Goal: Task Accomplishment & Management: Manage account settings

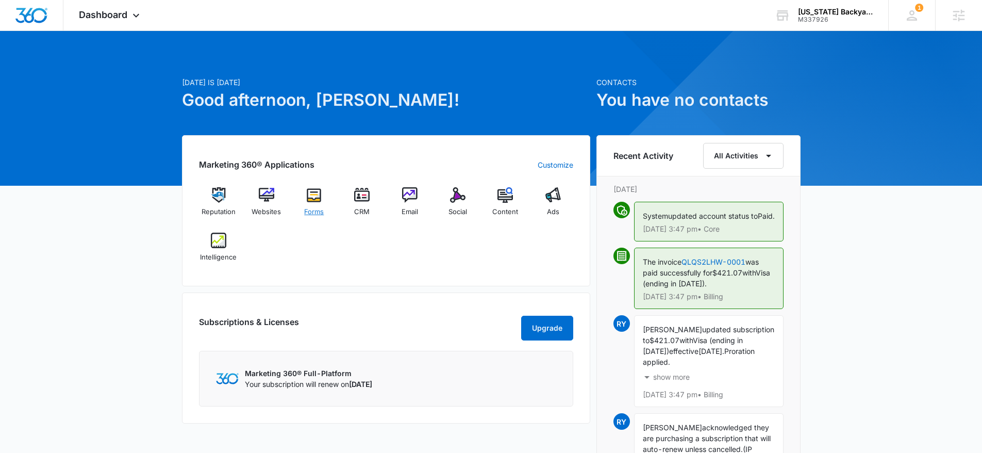
click at [318, 201] on img at bounding box center [313, 194] width 15 height 15
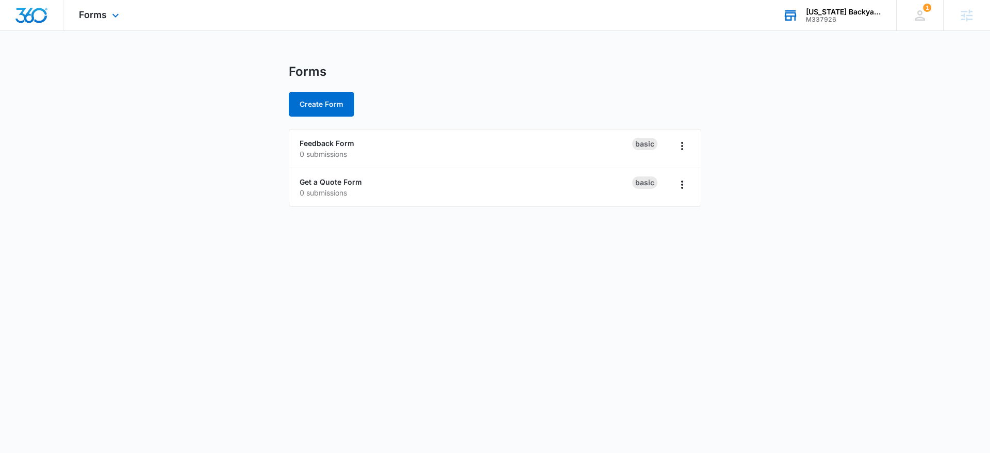
click at [839, 19] on div "M337926" at bounding box center [843, 19] width 75 height 7
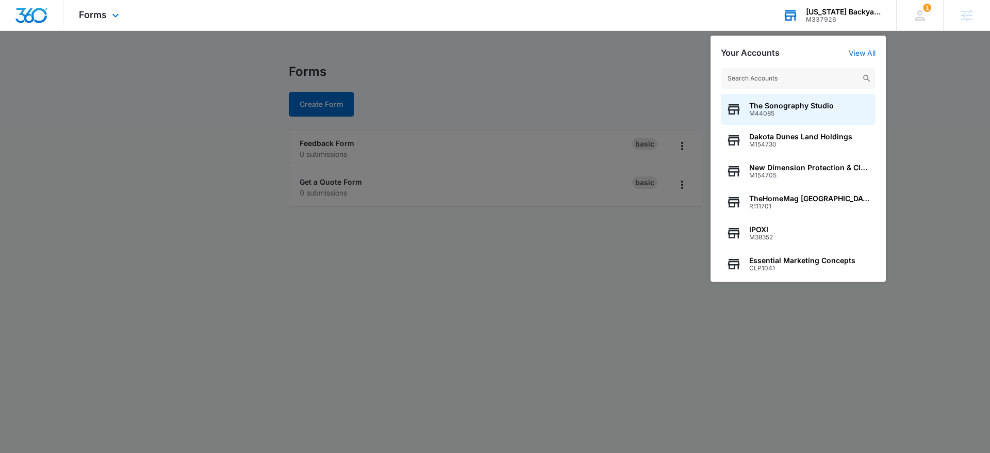
click at [774, 71] on input "text" at bounding box center [798, 78] width 155 height 21
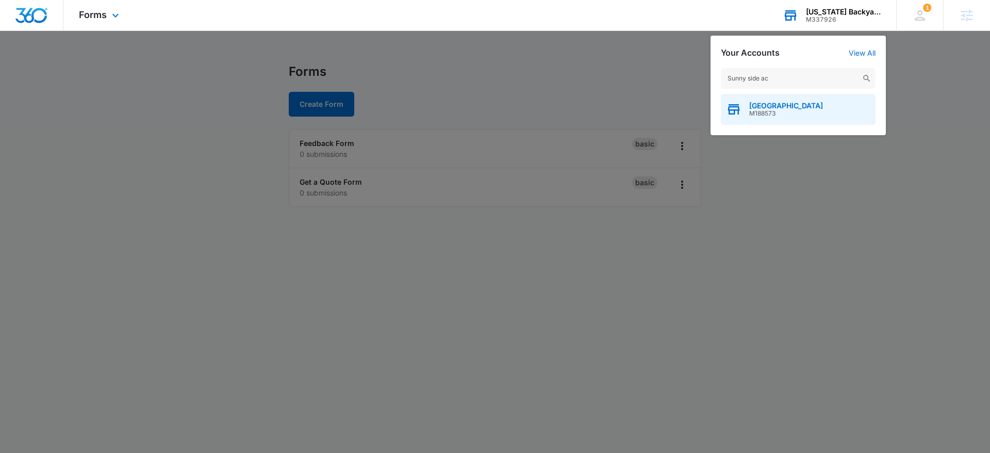
type input "Sunny side ac"
click at [798, 114] on span "M188573" at bounding box center [786, 113] width 74 height 7
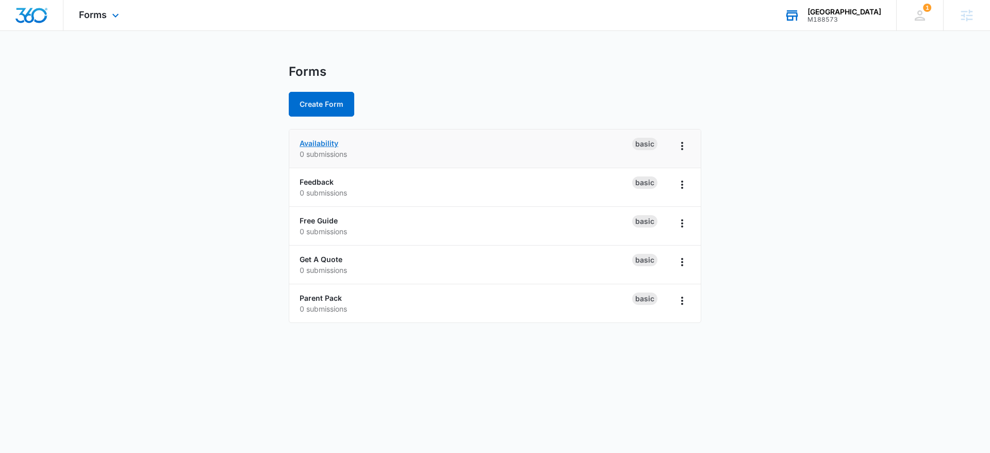
click at [328, 143] on link "Availability" at bounding box center [319, 143] width 39 height 9
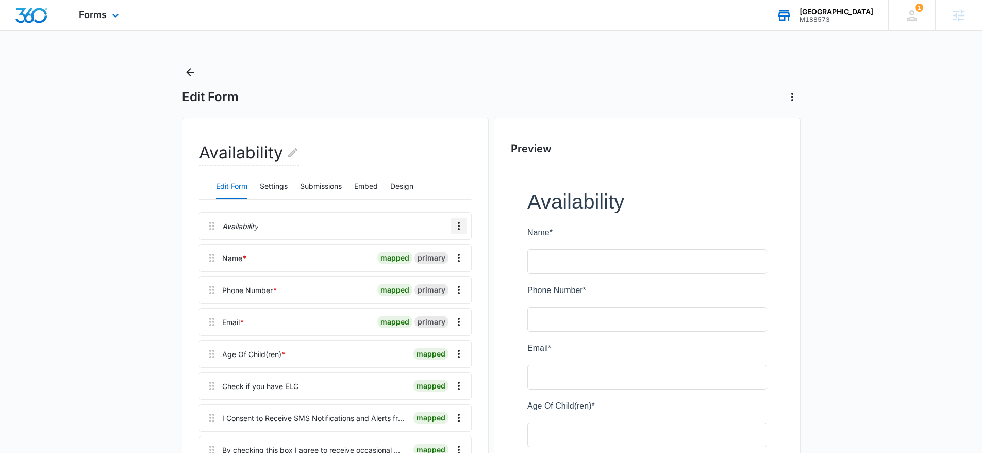
click at [462, 227] on icon "Overflow Menu" at bounding box center [459, 226] width 12 height 12
click at [440, 270] on div "Delete" at bounding box center [431, 270] width 22 height 7
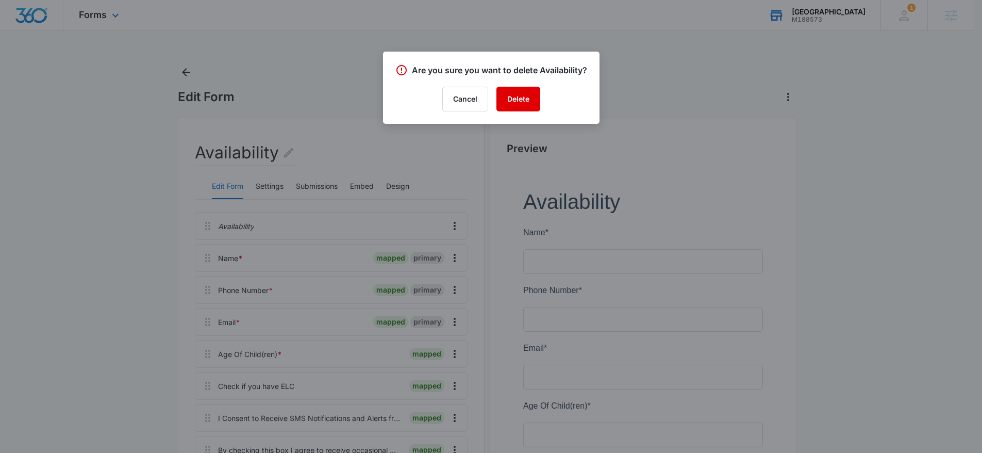
click at [527, 109] on button "Delete" at bounding box center [519, 99] width 44 height 25
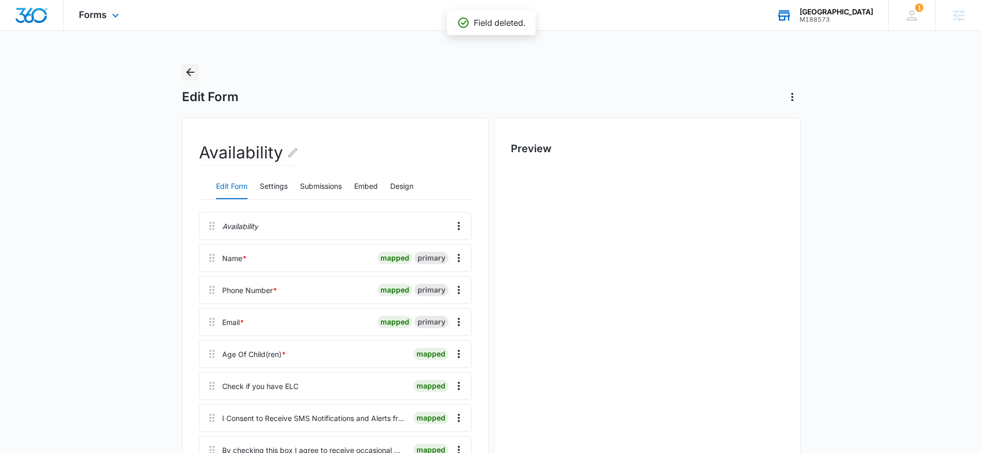
click at [187, 74] on icon "Back" at bounding box center [190, 72] width 12 height 12
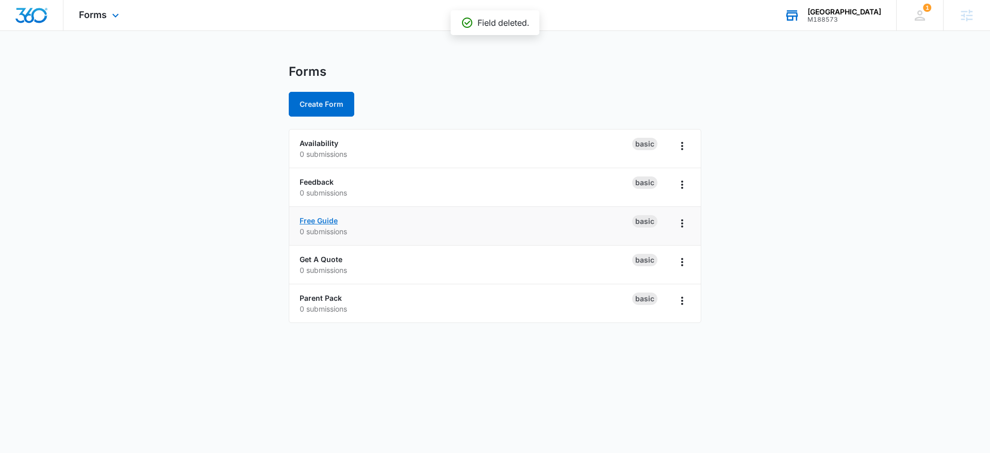
click at [333, 221] on link "Free Guide" at bounding box center [319, 220] width 38 height 9
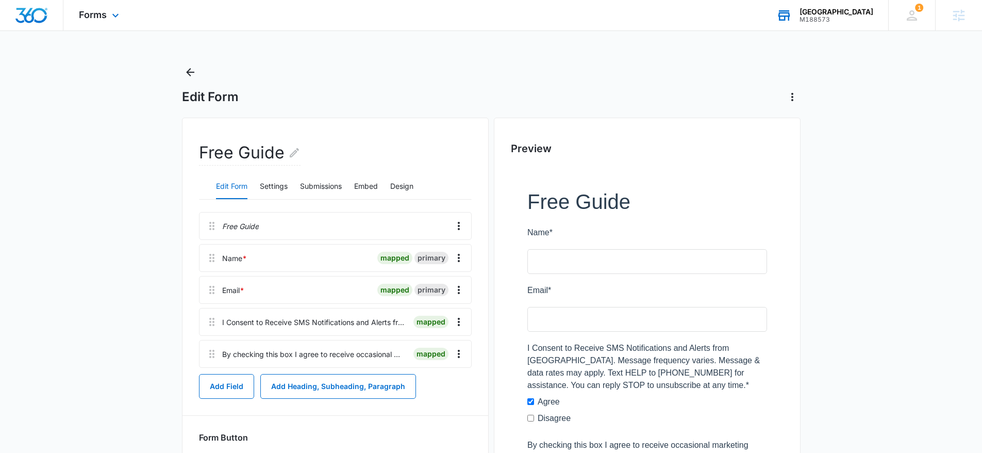
click at [449, 222] on div "Free Guide" at bounding box center [335, 226] width 273 height 28
click at [455, 222] on icon "Overflow Menu" at bounding box center [459, 226] width 12 height 12
click at [450, 271] on button "Delete" at bounding box center [437, 269] width 59 height 15
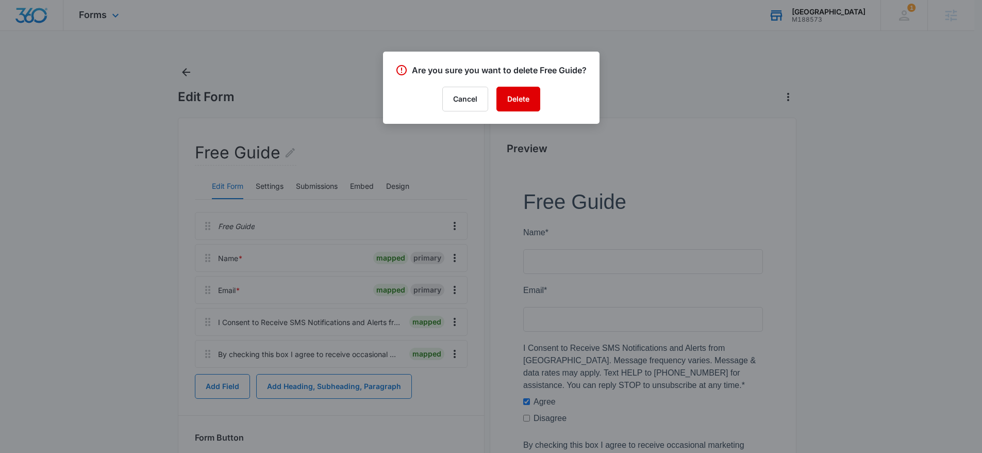
click at [506, 103] on button "Delete" at bounding box center [519, 99] width 44 height 25
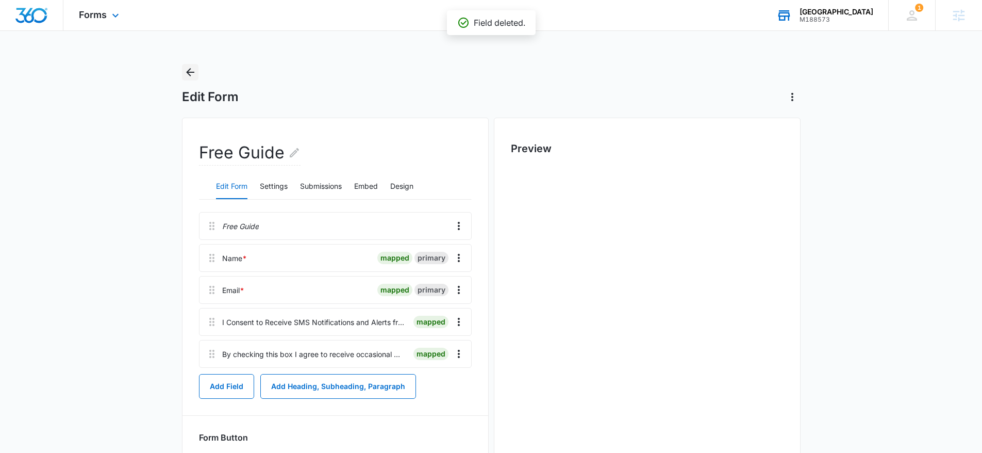
click at [189, 75] on icon "Back" at bounding box center [190, 72] width 8 height 8
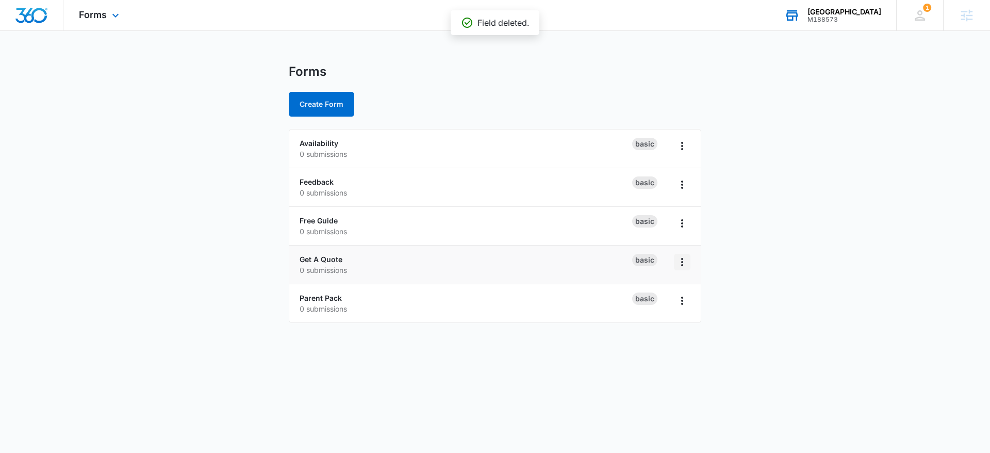
click at [679, 266] on icon "Overflow Menu" at bounding box center [682, 262] width 12 height 12
click at [654, 289] on div "Rename" at bounding box center [649, 290] width 32 height 7
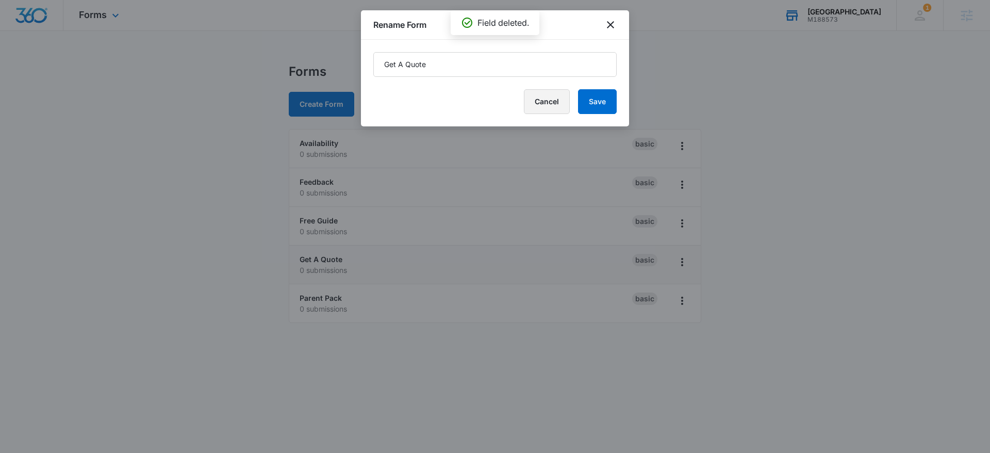
click at [533, 107] on button "Cancel" at bounding box center [547, 101] width 46 height 25
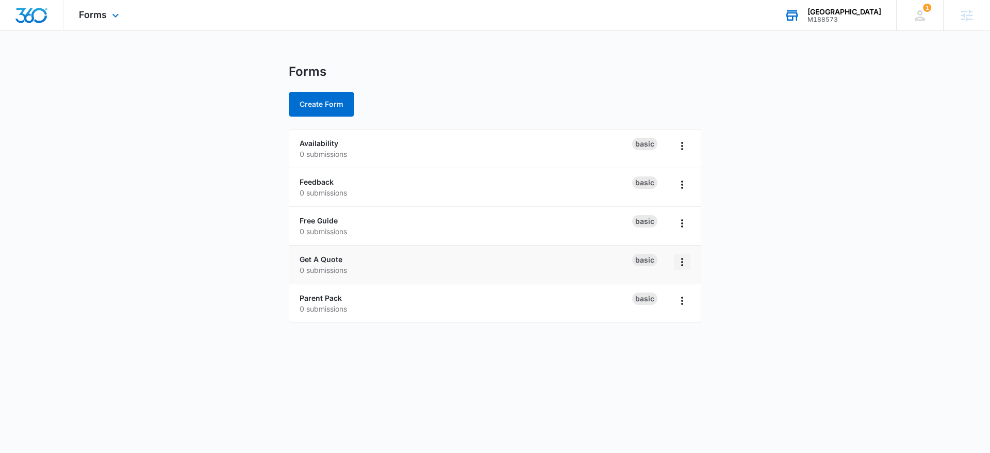
click at [678, 259] on icon "Overflow Menu" at bounding box center [682, 262] width 12 height 12
click at [324, 252] on li "Get A Quote 0 submissions Basic Rename Duplicate Delete" at bounding box center [495, 264] width 412 height 39
click at [321, 255] on link "Get A Quote" at bounding box center [321, 259] width 43 height 9
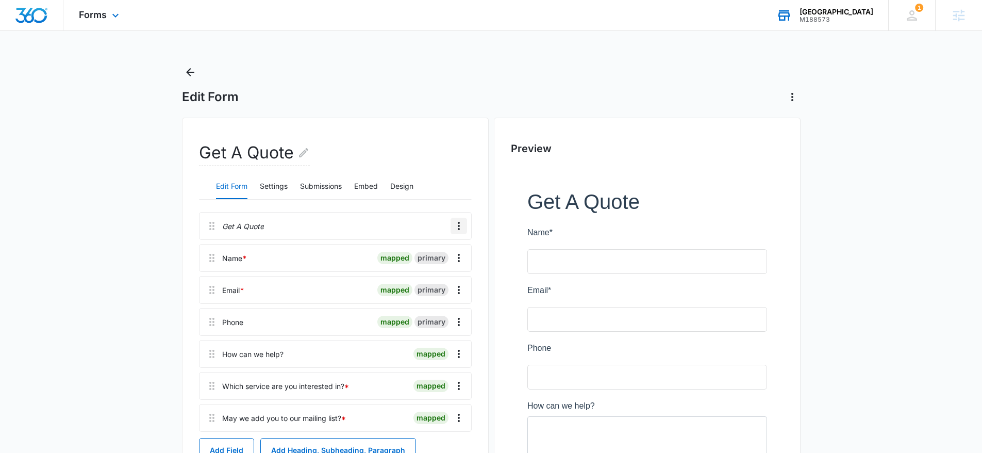
click at [459, 223] on icon "Overflow Menu" at bounding box center [459, 226] width 2 height 8
click at [449, 272] on button "Delete" at bounding box center [437, 269] width 59 height 15
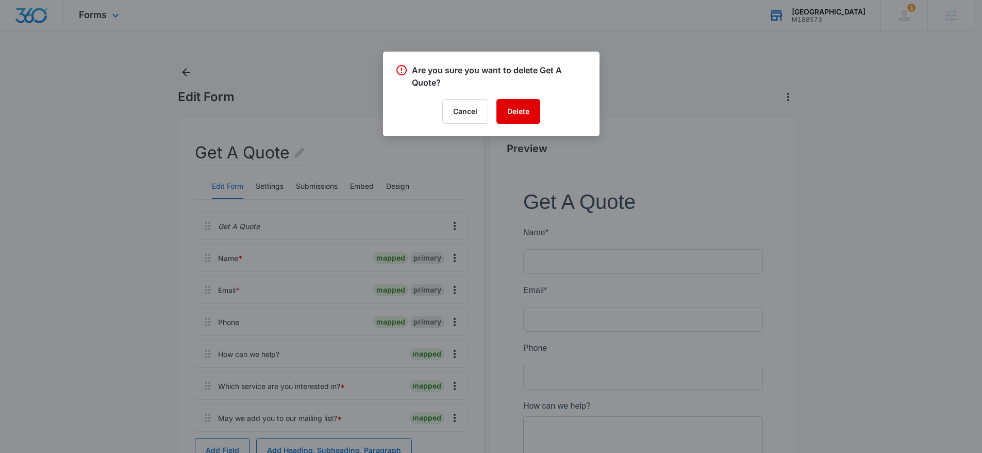
click at [519, 118] on button "Delete" at bounding box center [519, 111] width 44 height 25
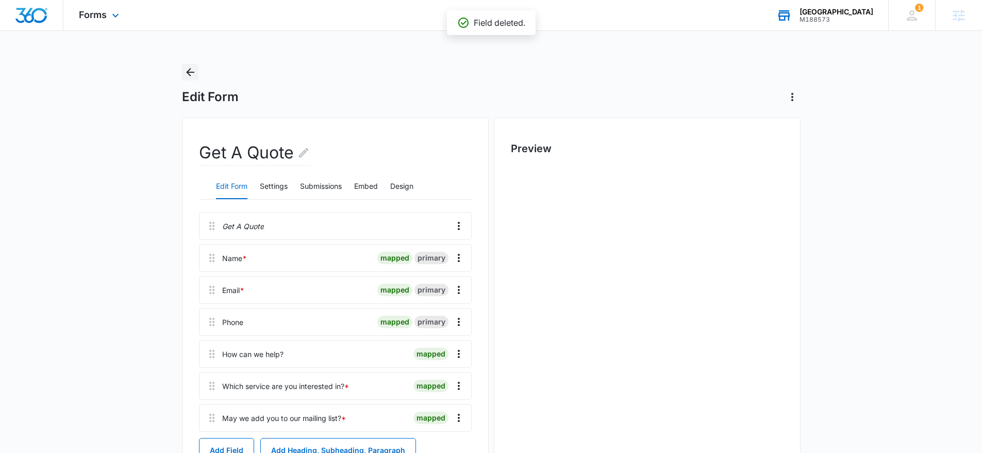
click at [190, 72] on icon "Back" at bounding box center [190, 72] width 8 height 8
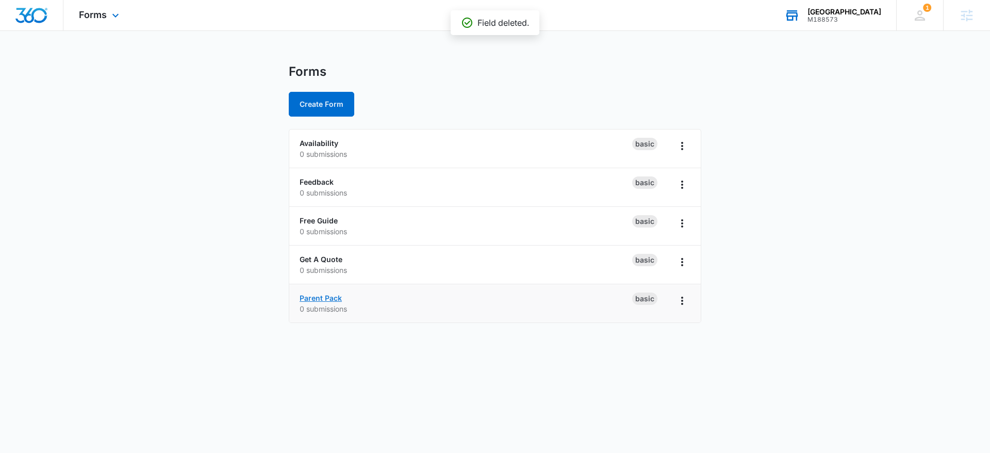
click at [335, 298] on link "Parent Pack" at bounding box center [321, 297] width 42 height 9
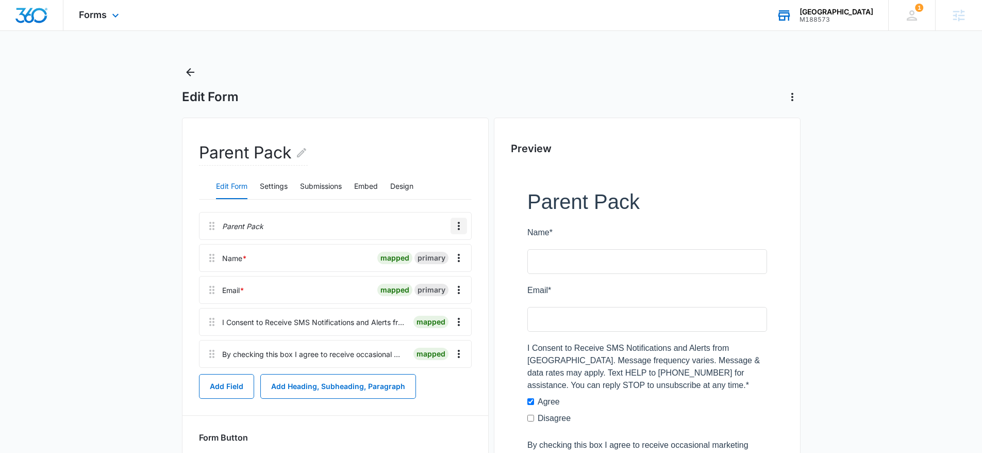
click at [458, 220] on icon "Overflow Menu" at bounding box center [459, 226] width 12 height 12
click at [447, 268] on button "Delete" at bounding box center [437, 269] width 59 height 15
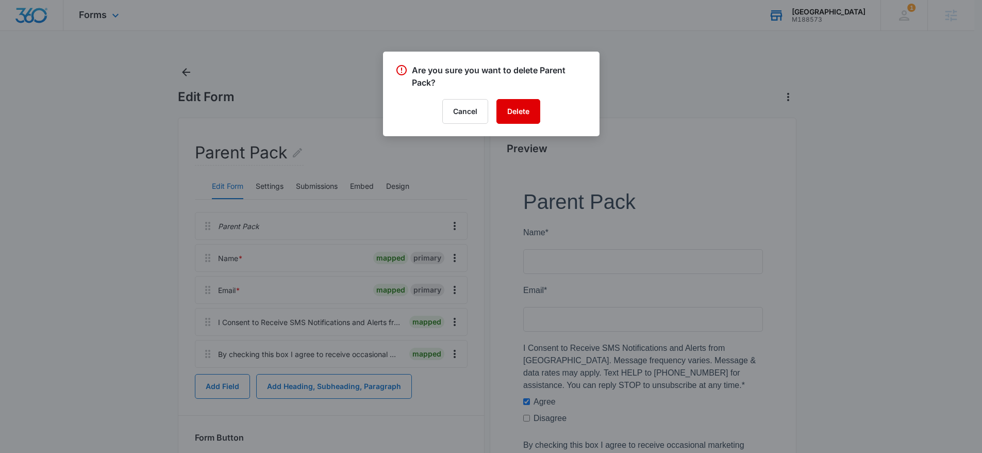
click at [515, 104] on button "Delete" at bounding box center [519, 111] width 44 height 25
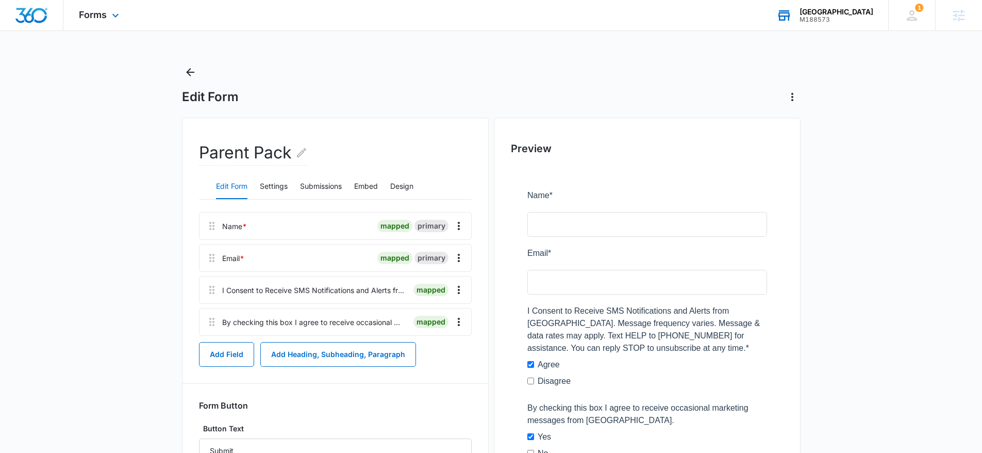
scroll to position [15, 0]
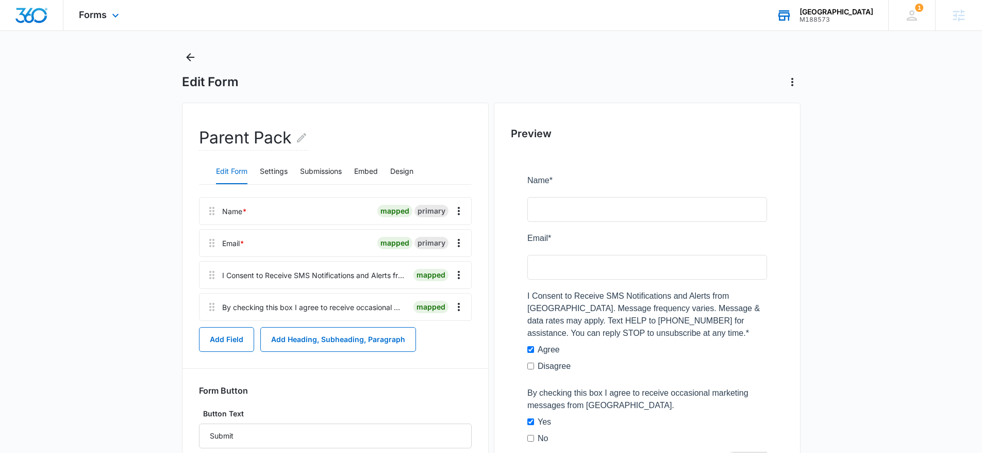
click at [90, 22] on div "Forms Apps Reputation Websites Forms CRM Email Social Content Ads Intelligence …" at bounding box center [100, 15] width 74 height 30
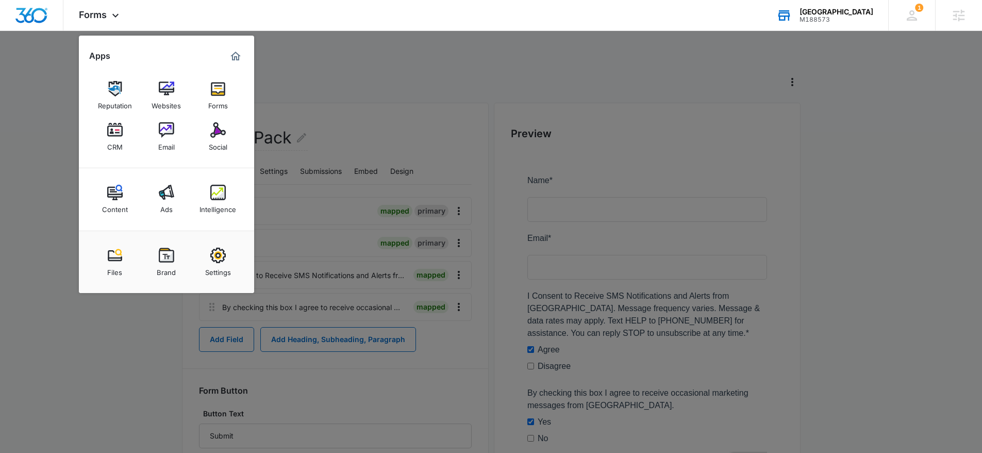
click at [24, 101] on div at bounding box center [491, 226] width 982 height 453
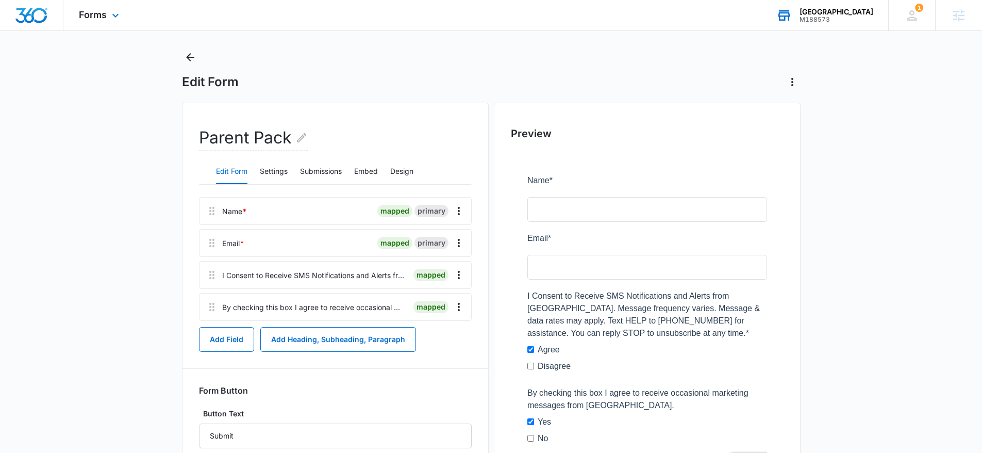
drag, startPoint x: 94, startPoint y: 18, endPoint x: 125, endPoint y: 39, distance: 37.2
click at [94, 18] on span "Forms" at bounding box center [93, 14] width 28 height 11
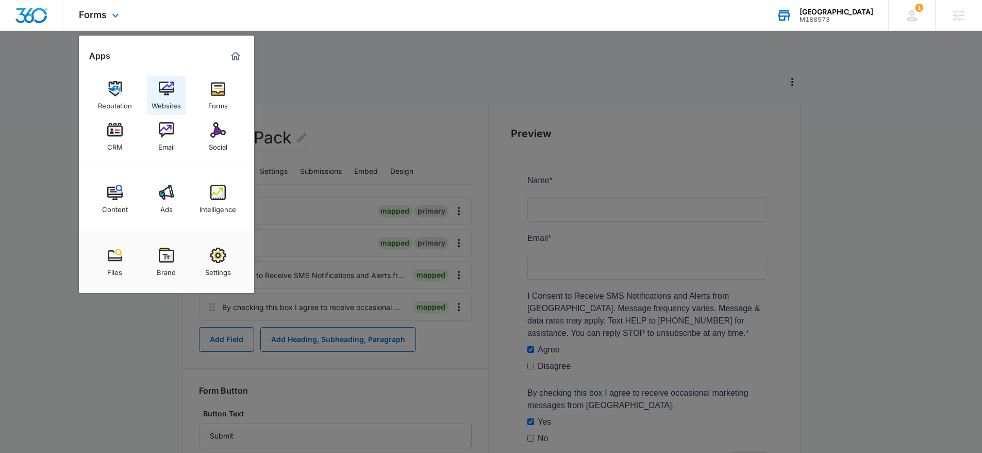
click at [162, 90] on img at bounding box center [166, 88] width 15 height 15
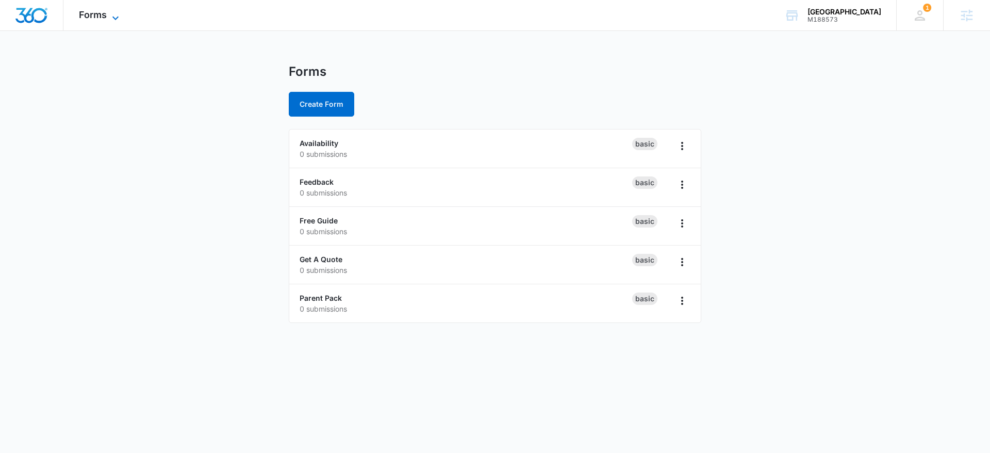
click at [92, 20] on span "Forms" at bounding box center [93, 14] width 28 height 11
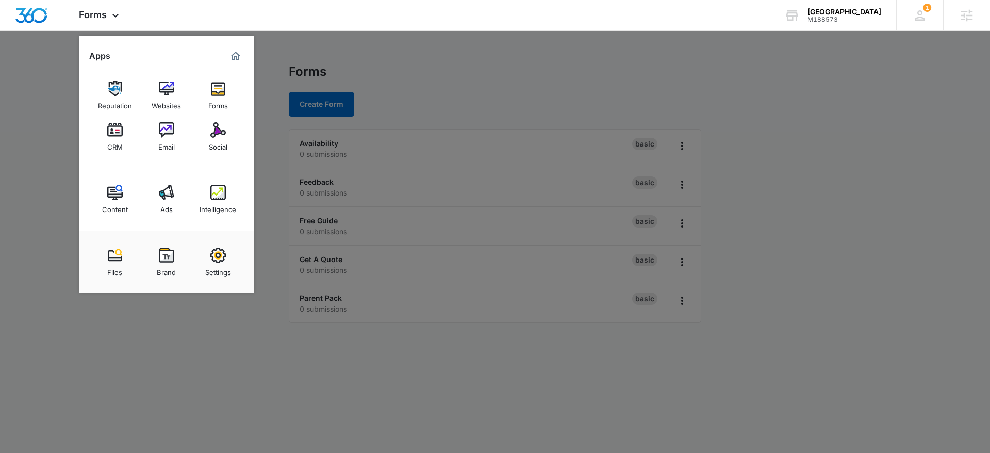
click at [439, 230] on div at bounding box center [495, 226] width 990 height 453
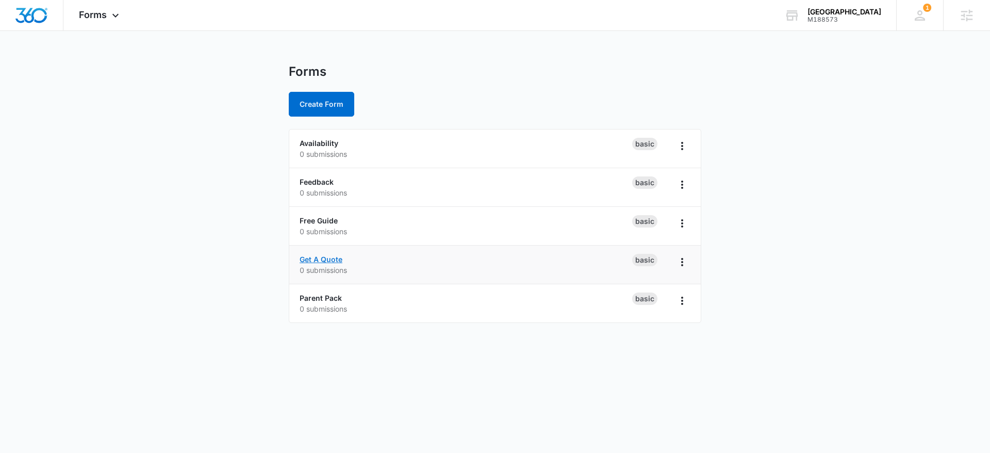
click at [332, 261] on link "Get A Quote" at bounding box center [321, 259] width 43 height 9
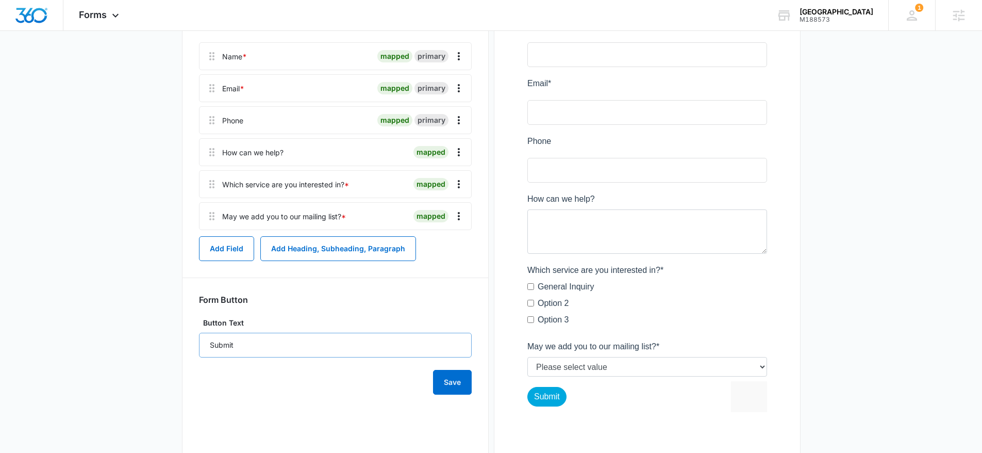
scroll to position [193, 0]
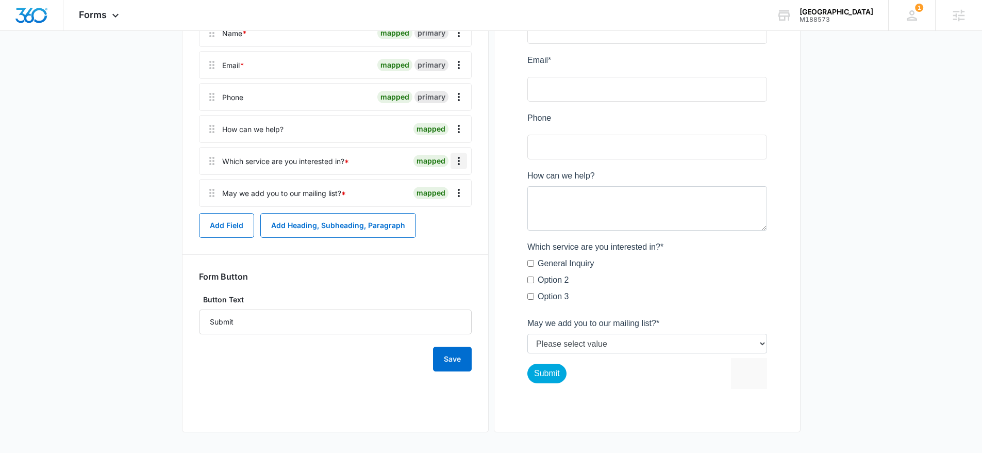
click at [458, 157] on icon "Overflow Menu" at bounding box center [459, 161] width 2 height 8
click at [435, 207] on div "Delete" at bounding box center [431, 205] width 22 height 7
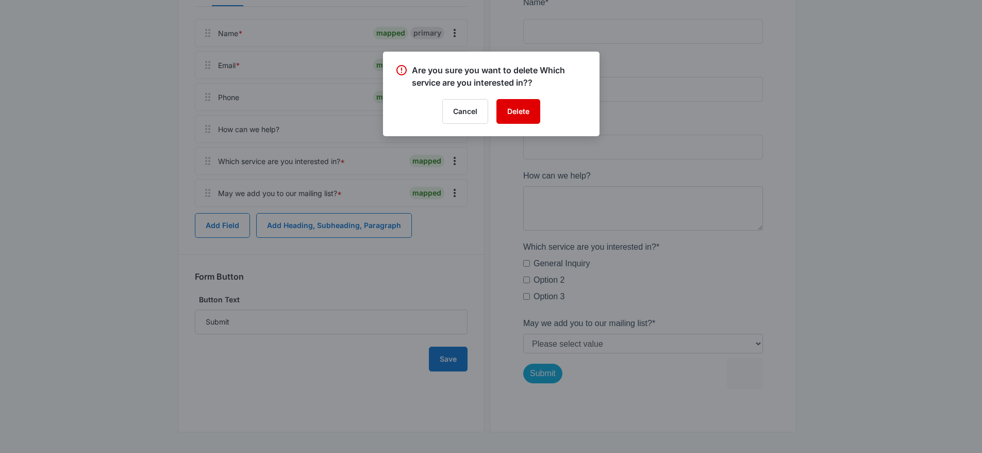
click at [517, 122] on button "Delete" at bounding box center [519, 111] width 44 height 25
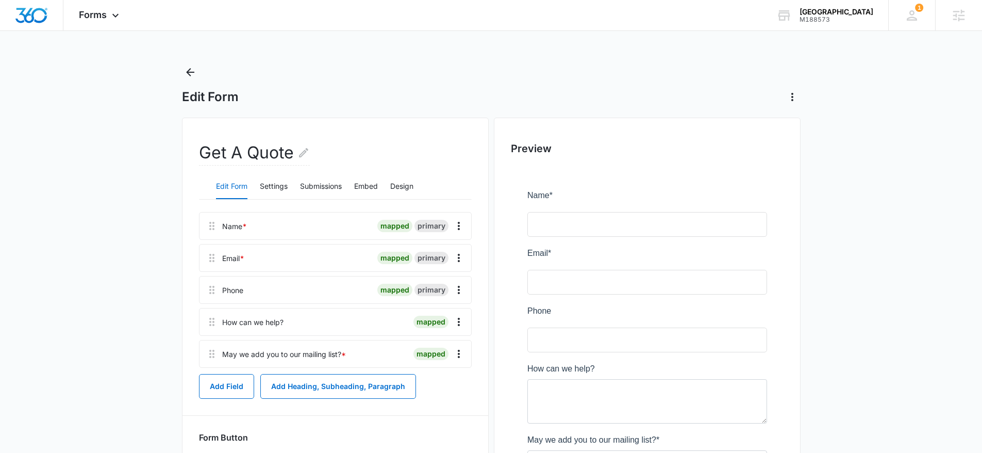
scroll to position [0, 0]
